Goal: Information Seeking & Learning: Learn about a topic

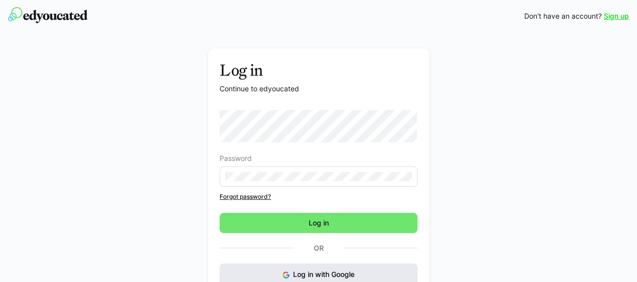
click at [392, 273] on button "Log in with Google" at bounding box center [319, 274] width 198 height 22
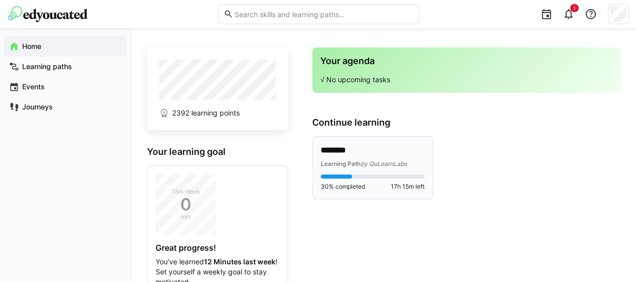
click at [363, 158] on div "Learning Path by QuLearnLabs" at bounding box center [373, 163] width 104 height 10
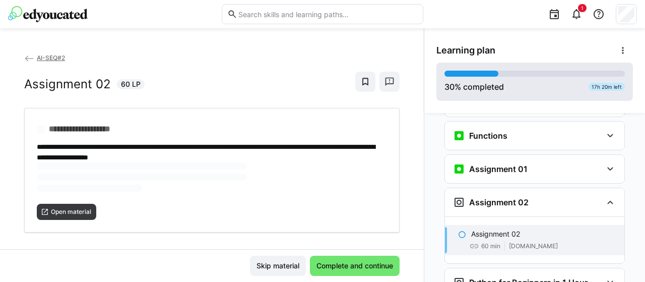
scroll to position [792, 0]
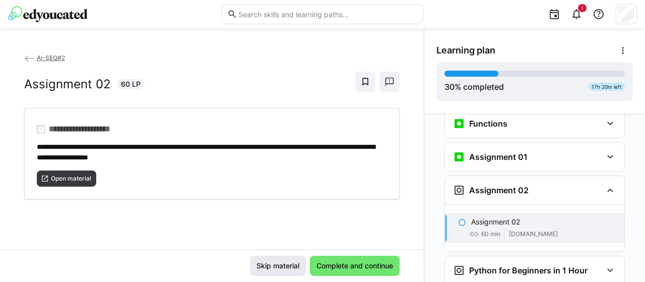
click at [292, 265] on span "Skip material" at bounding box center [278, 265] width 46 height 10
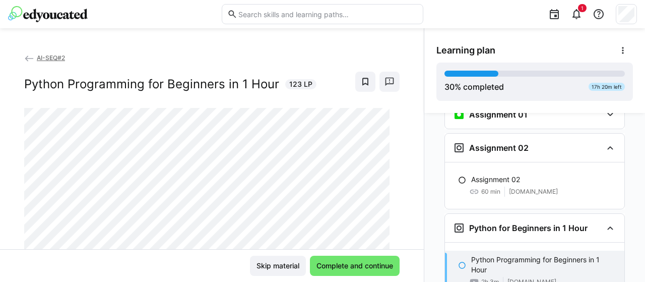
scroll to position [34, 0]
